Goal: Find specific page/section: Find specific page/section

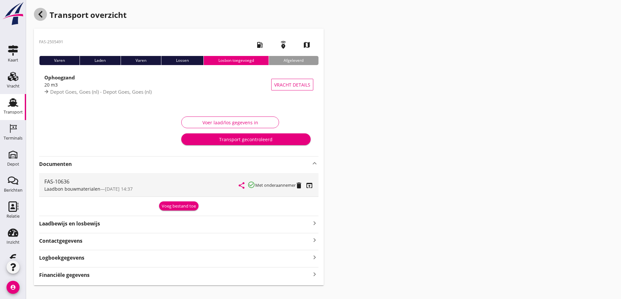
click at [39, 13] on icon "button" at bounding box center [40, 14] width 8 height 8
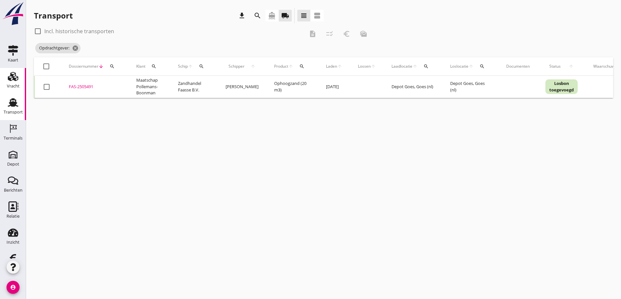
click at [12, 78] on use at bounding box center [13, 76] width 10 height 9
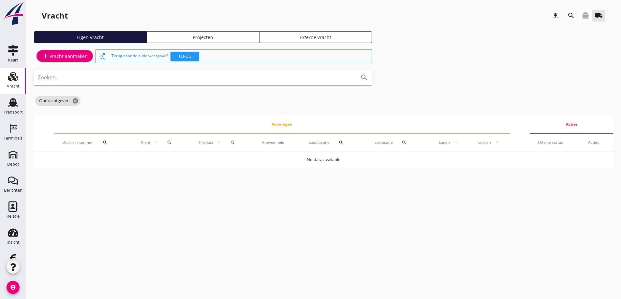
drag, startPoint x: 11, startPoint y: 100, endPoint x: 66, endPoint y: 179, distance: 96.3
click at [11, 100] on use at bounding box center [13, 102] width 10 height 8
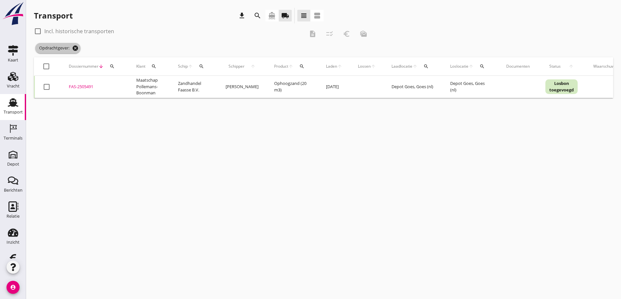
click at [77, 47] on icon "cancel" at bounding box center [75, 48] width 7 height 7
